Goal: Check status: Check status

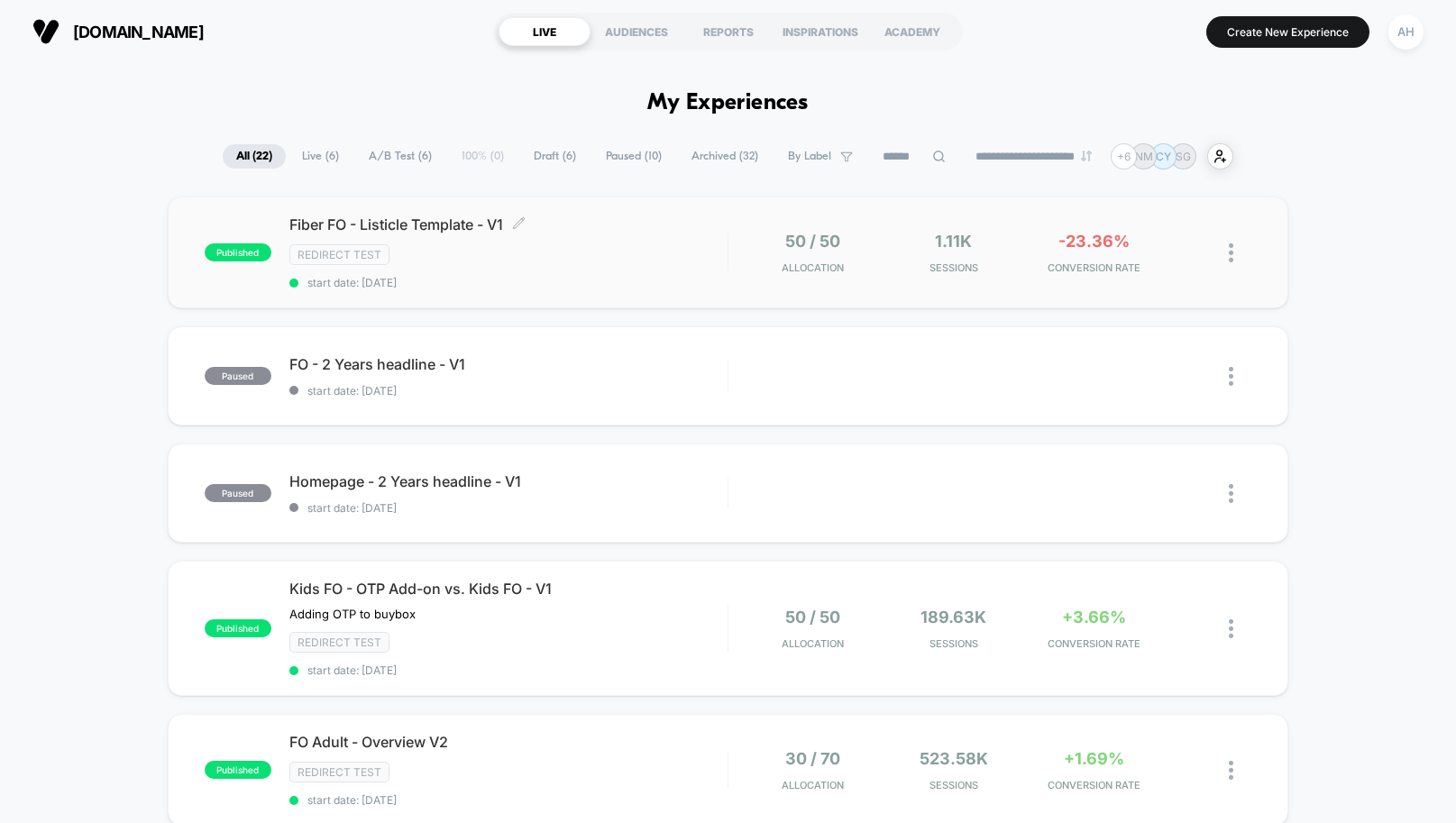
click at [666, 248] on div "Redirect Test" at bounding box center [508, 255] width 438 height 20
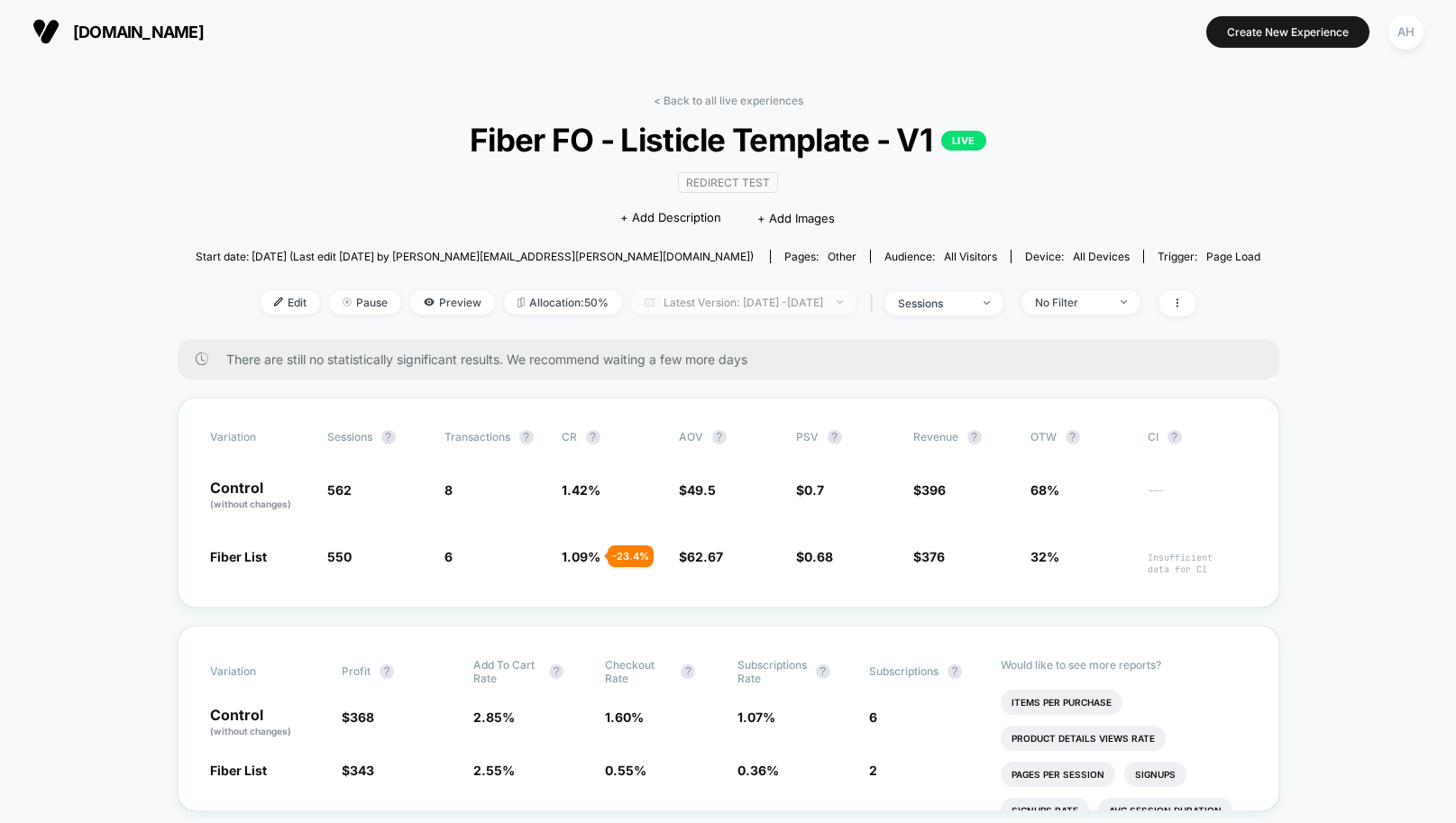
click at [731, 308] on span "Latest Version: [DATE] - [DATE]" at bounding box center [743, 302] width 225 height 24
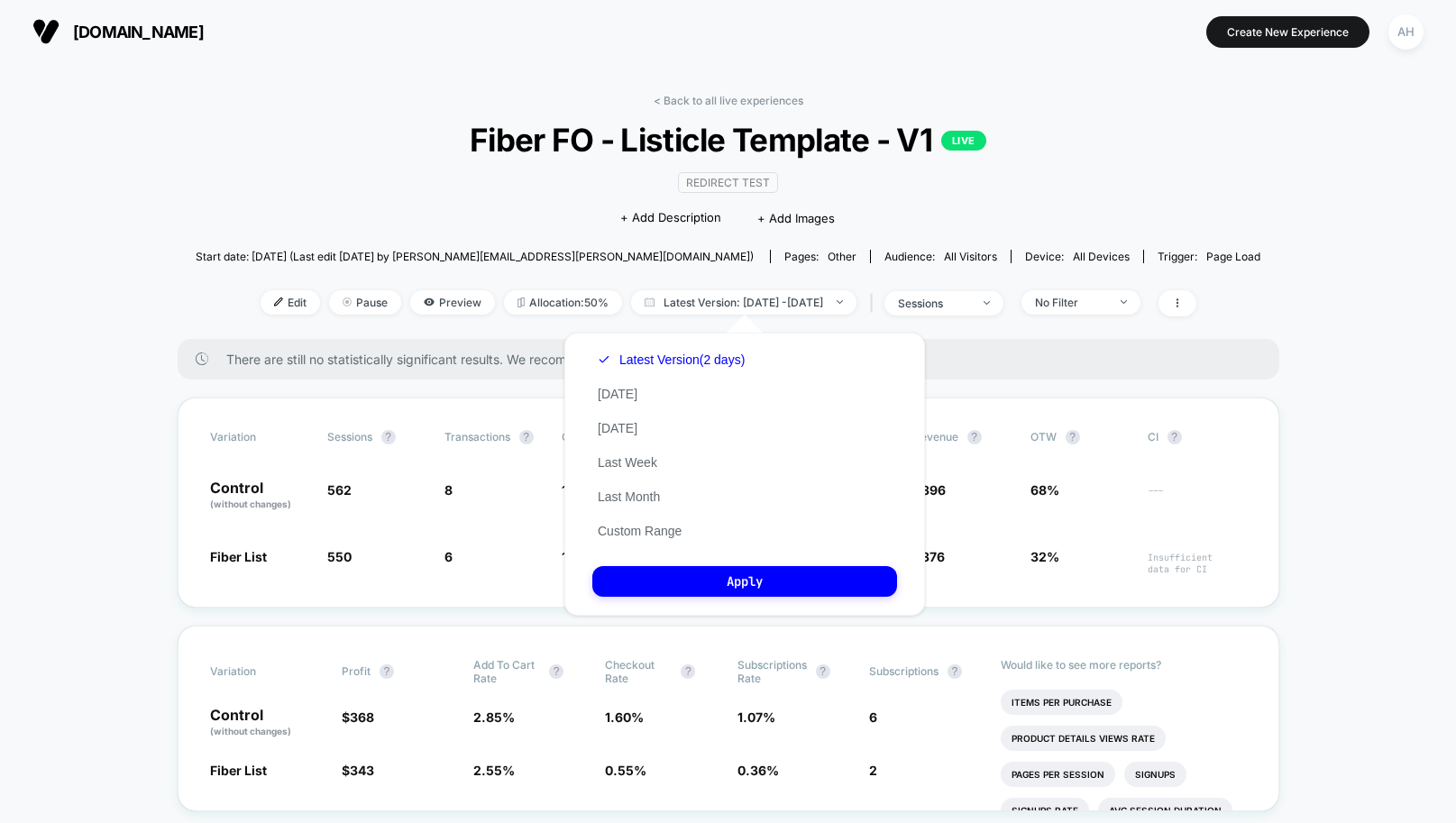
click at [620, 517] on div "Latest Version (2 days) [DATE] [DATE] Last Week Last Month Custom Range" at bounding box center [670, 445] width 158 height 206
click at [618, 535] on button "Custom Range" at bounding box center [639, 531] width 95 height 17
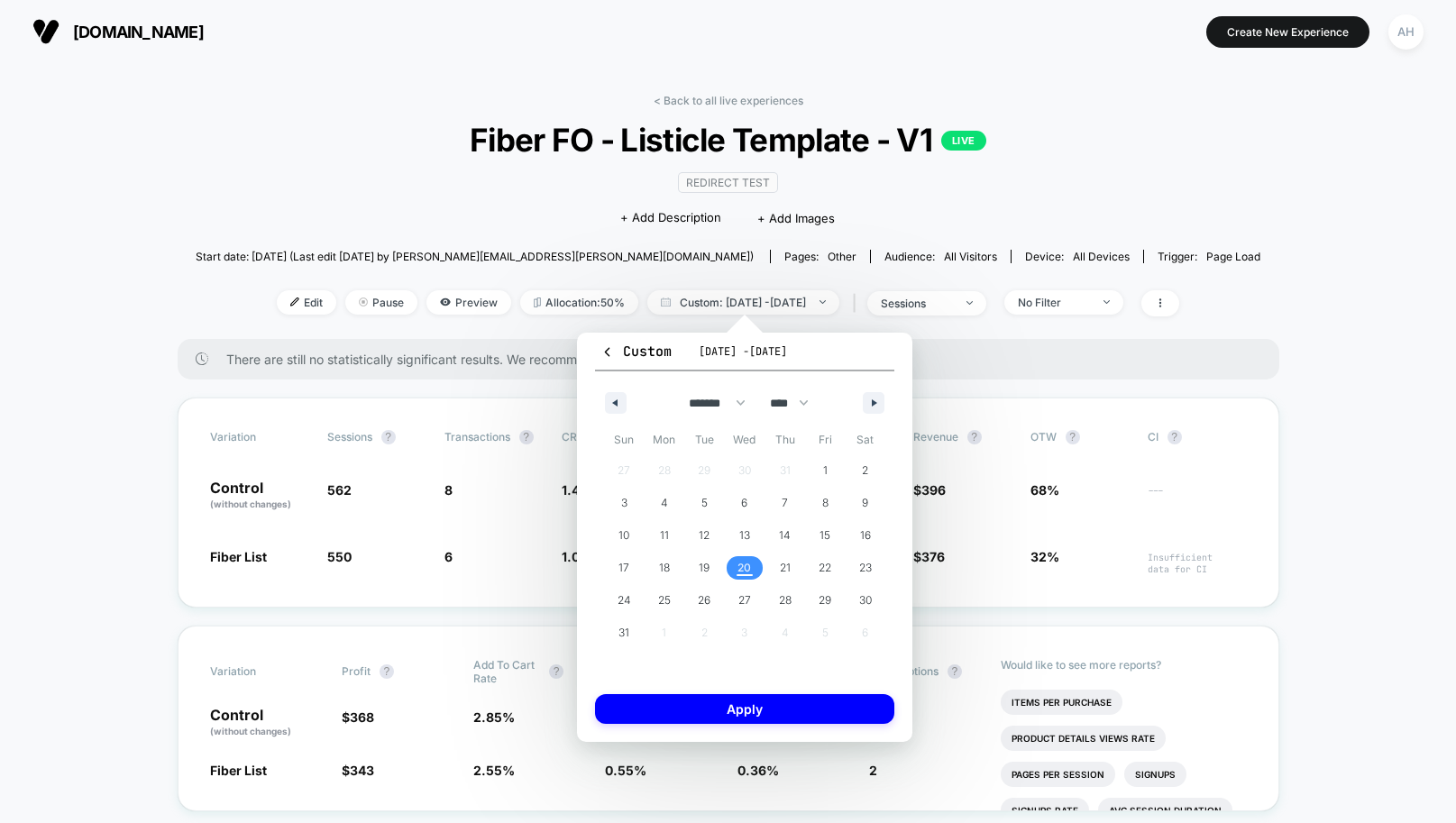
click at [738, 570] on span "20" at bounding box center [744, 567] width 14 height 32
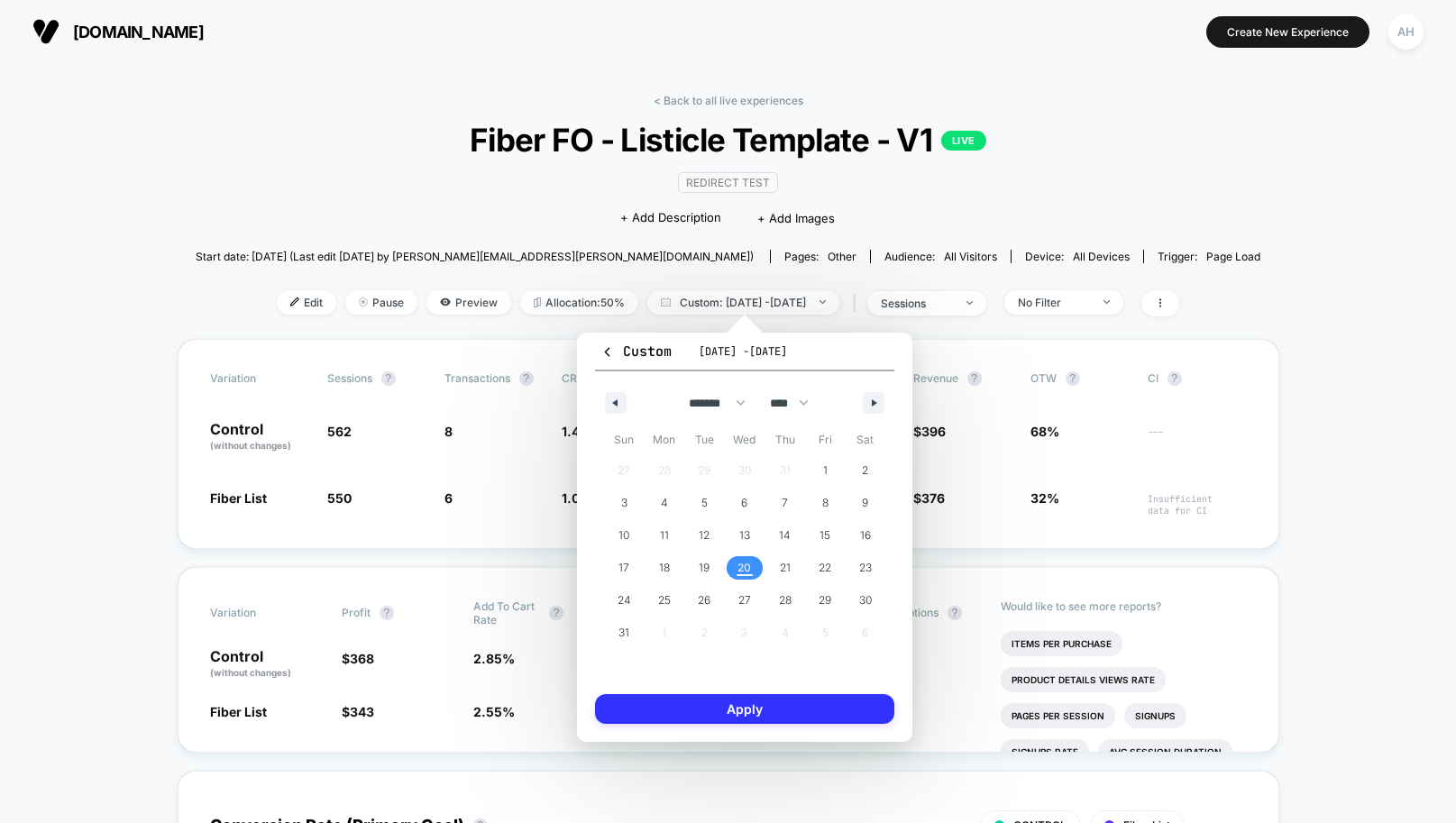
click at [721, 719] on button "Apply" at bounding box center [744, 709] width 299 height 30
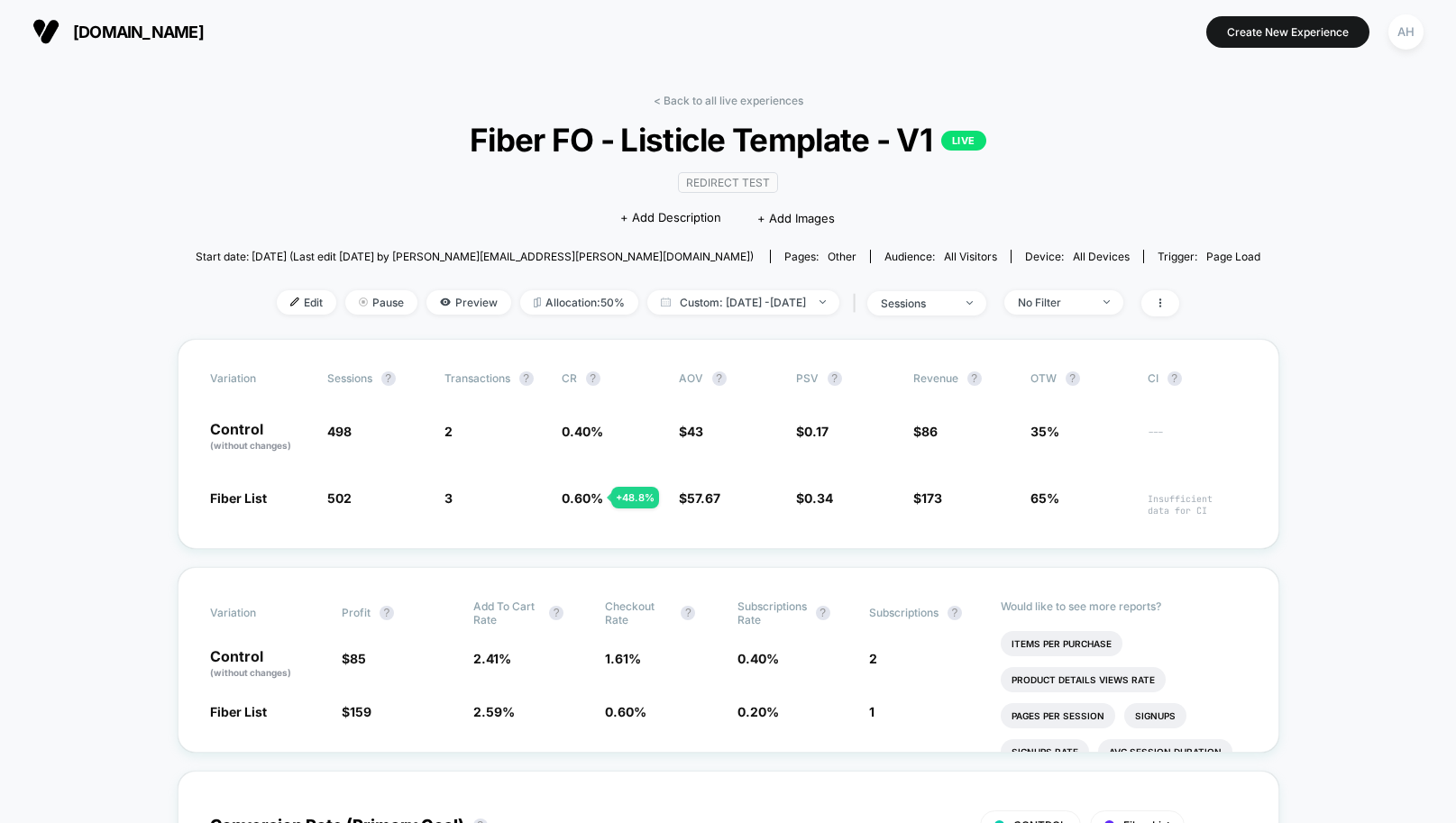
click at [697, 103] on link "< Back to all live experiences" at bounding box center [728, 101] width 150 height 14
